Goal: Feedback & Contribution: Contribute content

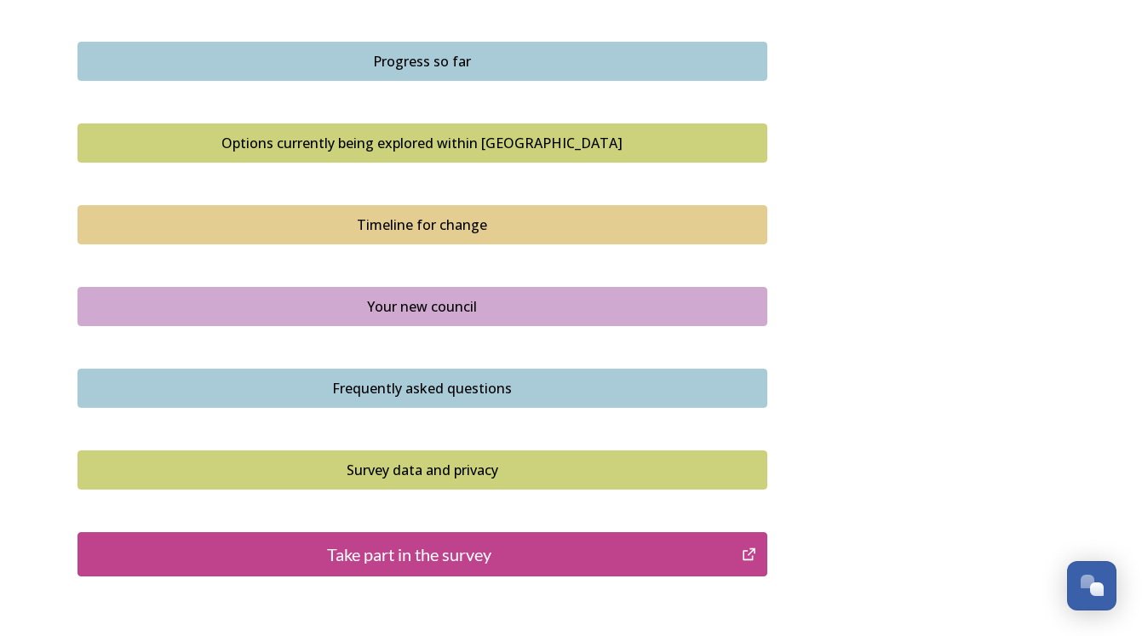
scroll to position [1197, 0]
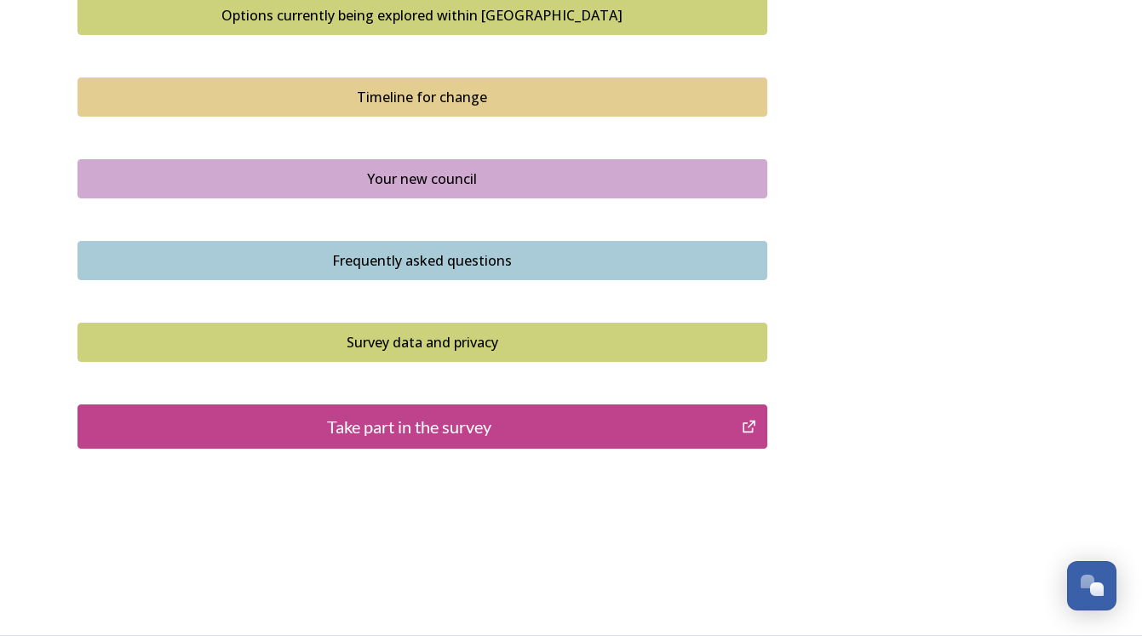
click at [498, 414] on div "Take part in the survey" at bounding box center [410, 427] width 647 height 26
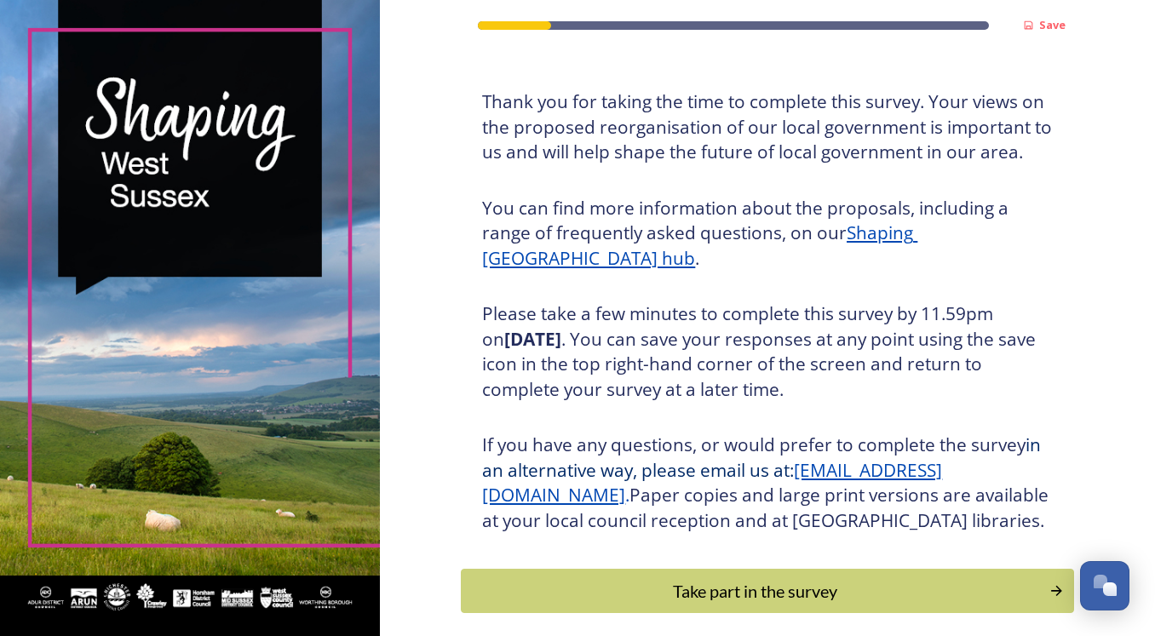
scroll to position [182, 0]
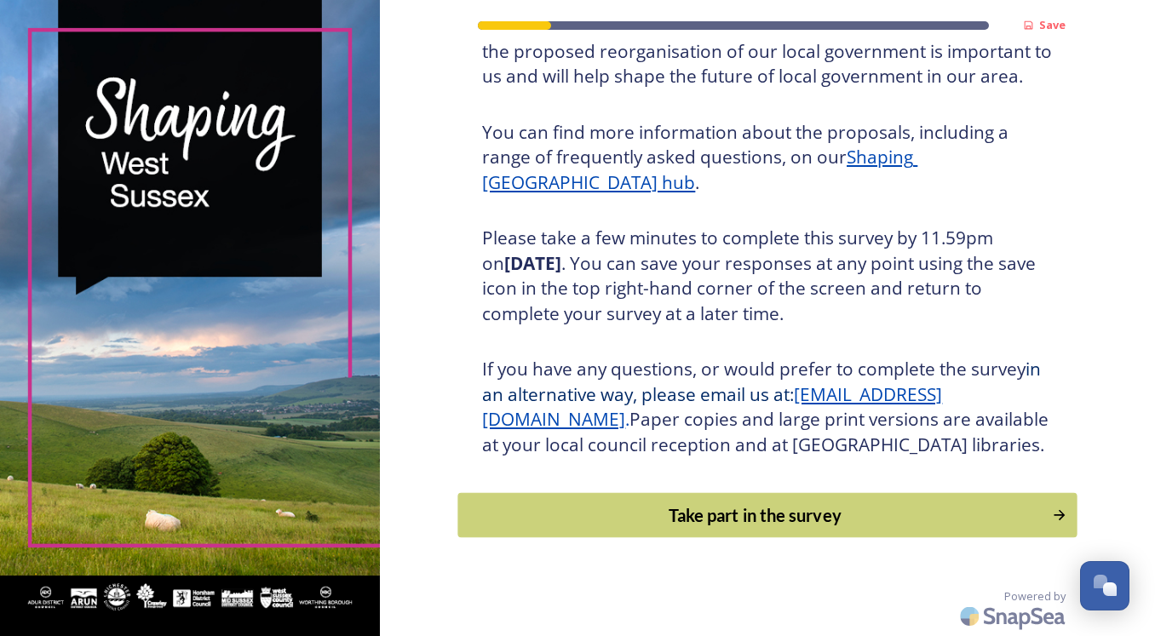
click at [698, 528] on div "Take part in the survey" at bounding box center [756, 516] width 576 height 26
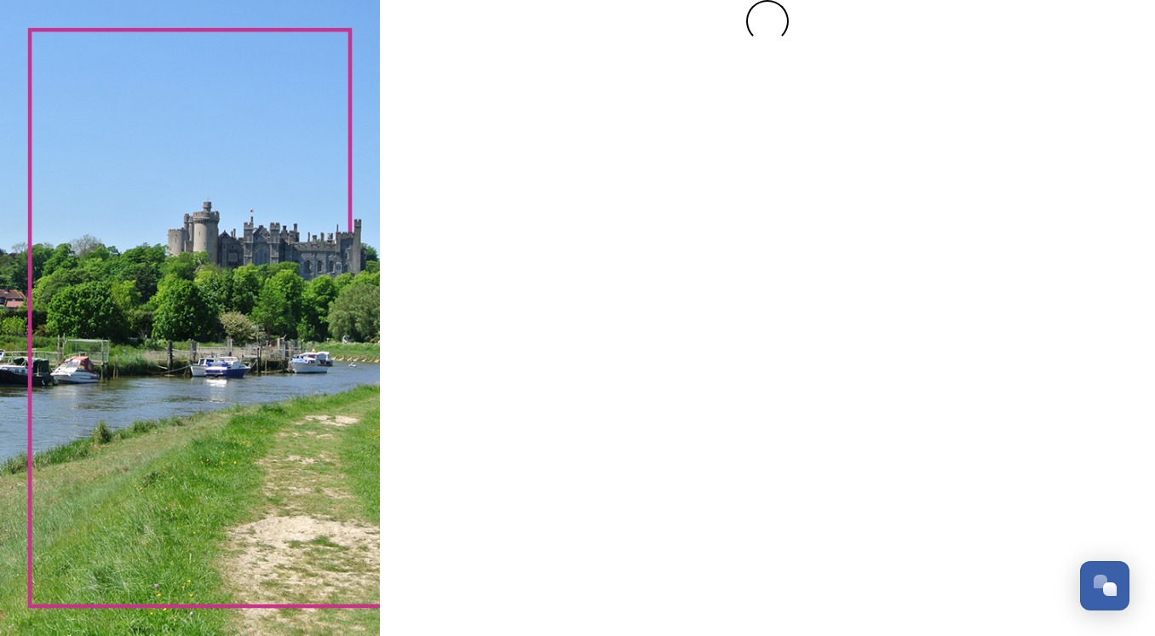
scroll to position [0, 0]
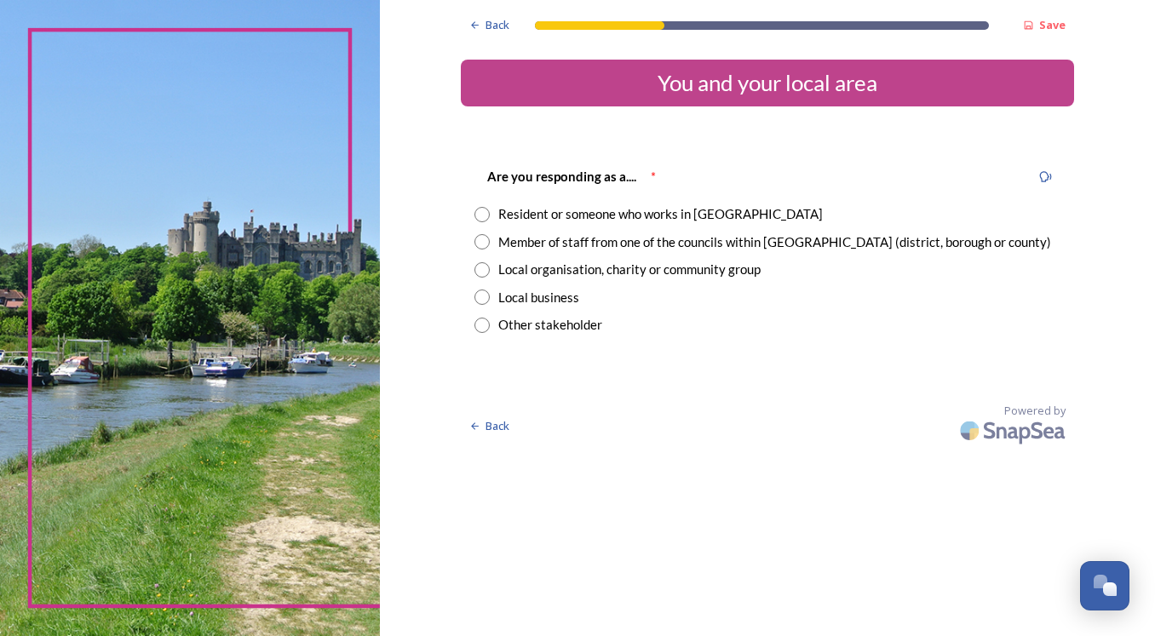
click at [508, 220] on div "Resident or someone who works in [GEOGRAPHIC_DATA]" at bounding box center [660, 214] width 325 height 20
radio input "true"
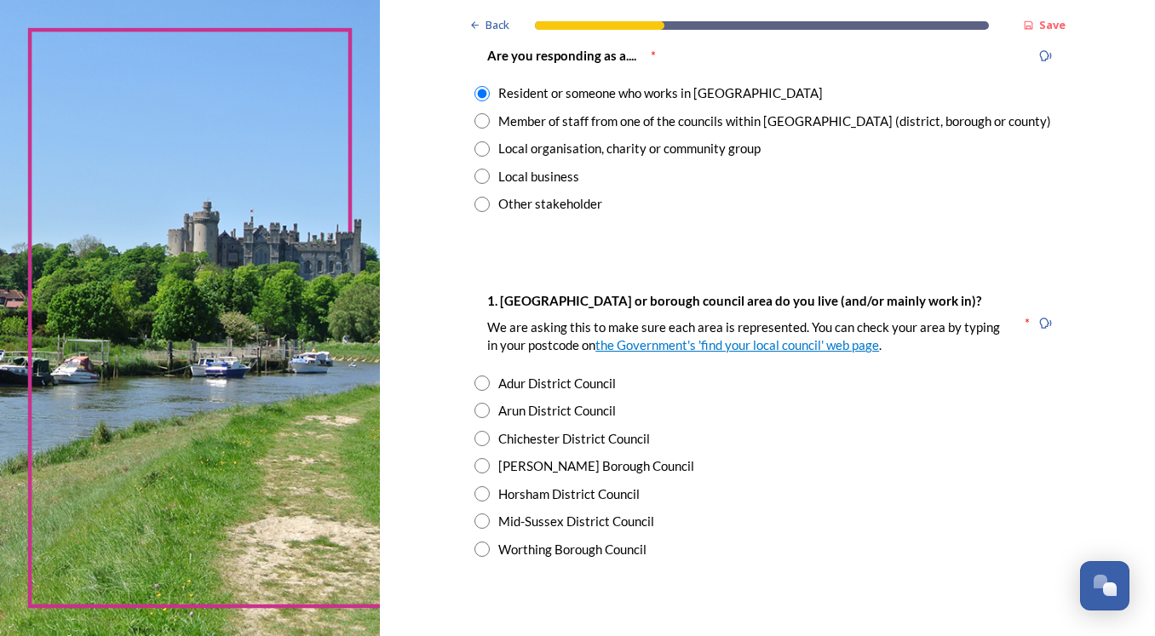
scroll to position [227, 0]
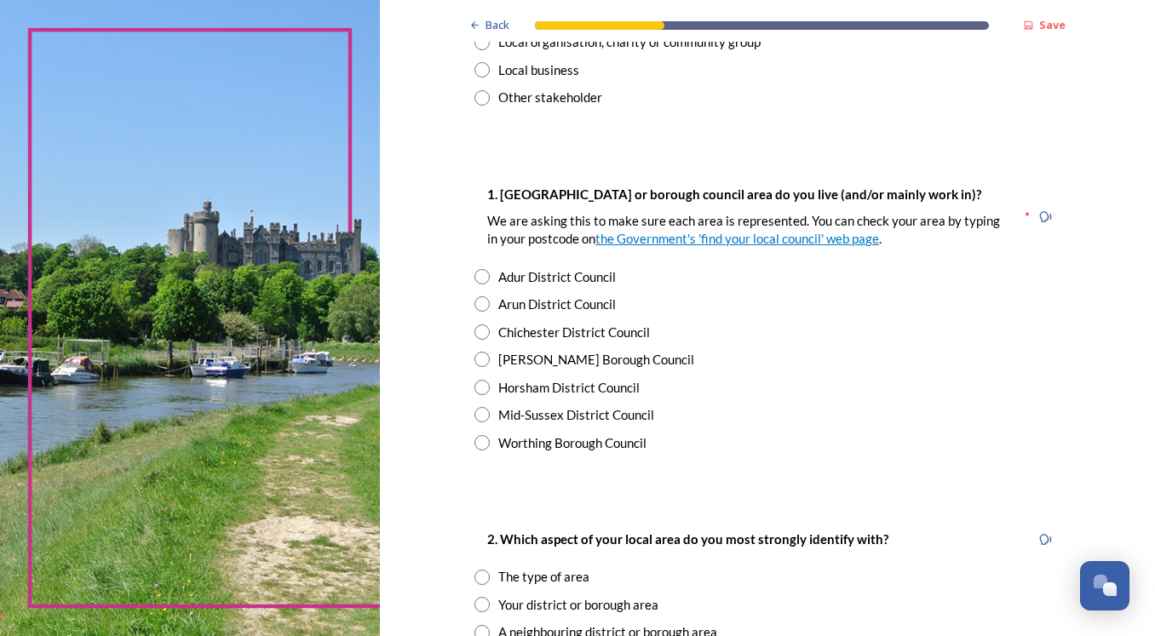
click at [474, 306] on input "radio" at bounding box center [481, 303] width 15 height 15
radio input "true"
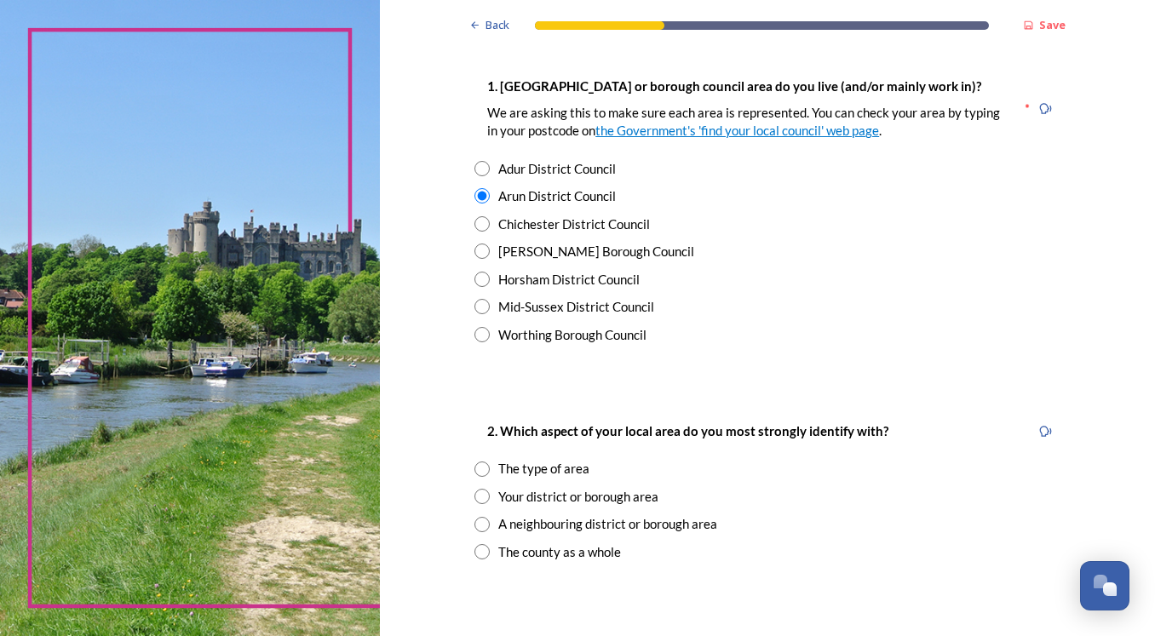
scroll to position [454, 0]
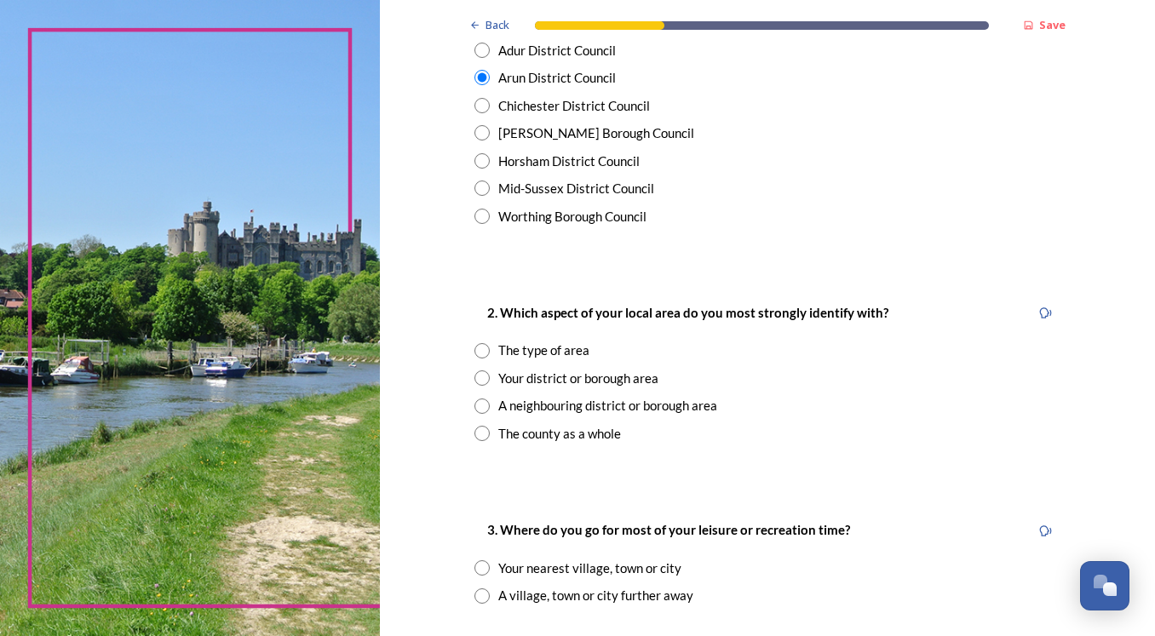
click at [483, 377] on input "radio" at bounding box center [481, 378] width 15 height 15
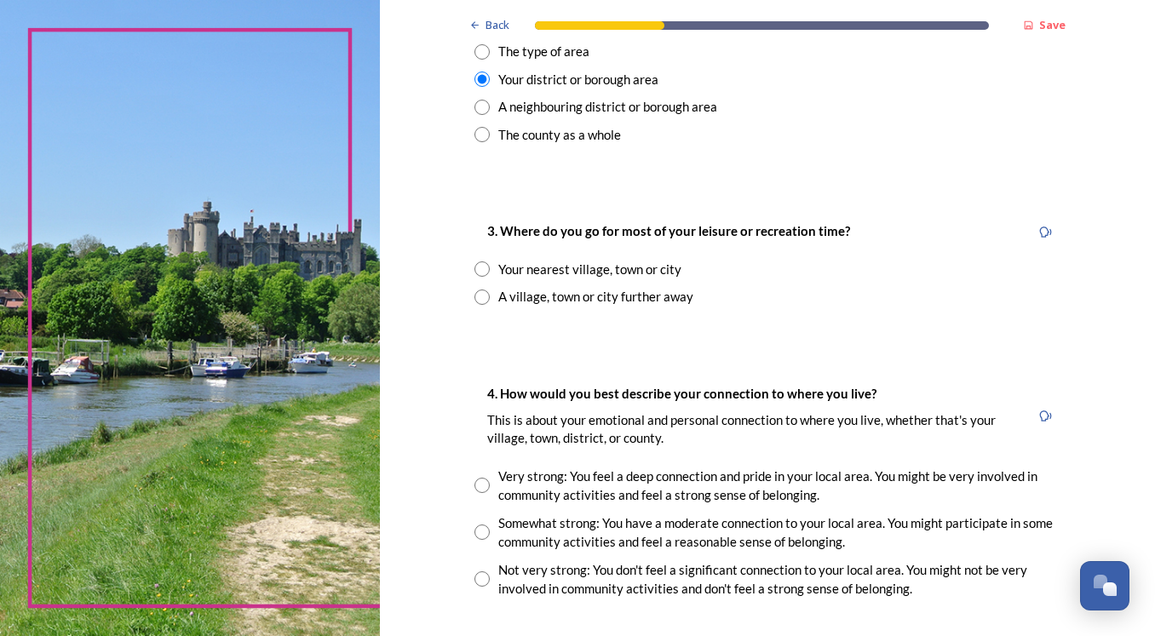
scroll to position [795, 0]
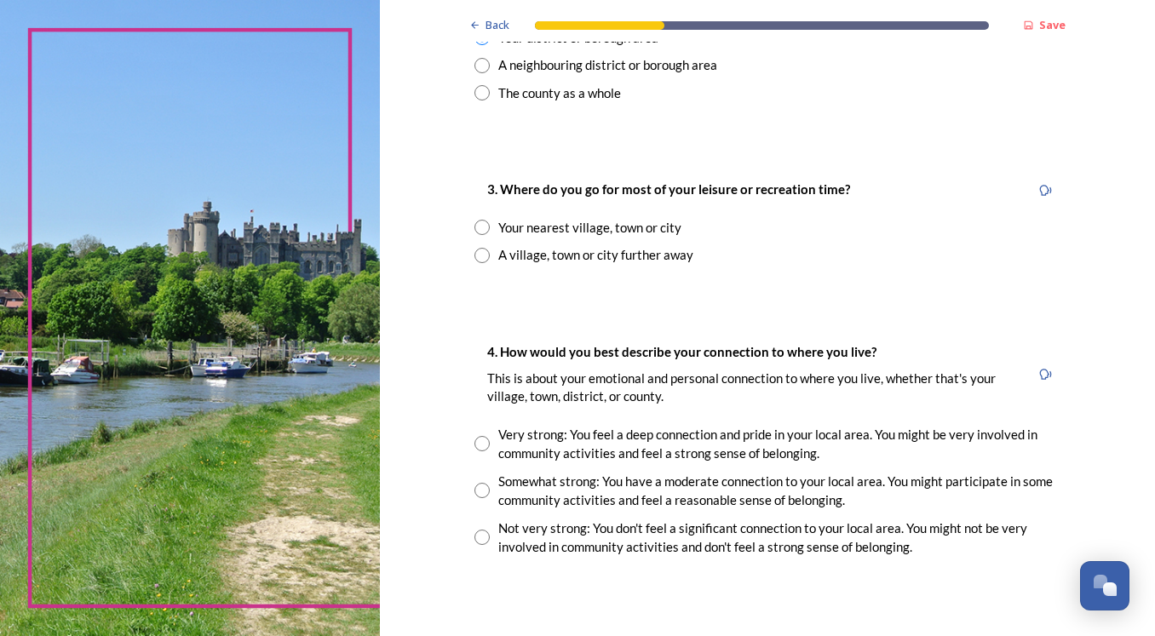
click at [486, 91] on div "The county as a whole" at bounding box center [767, 93] width 586 height 20
radio input "false"
radio input "true"
click at [480, 227] on input "radio" at bounding box center [481, 227] width 15 height 15
radio input "true"
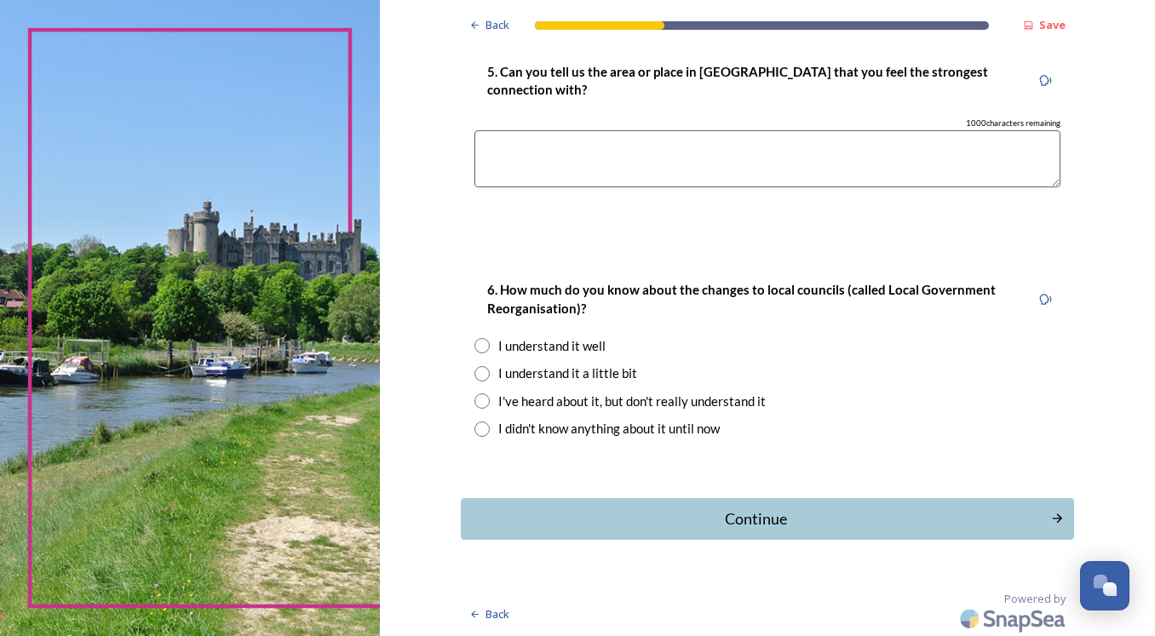
scroll to position [1548, 0]
